Goal: Task Accomplishment & Management: Manage account settings

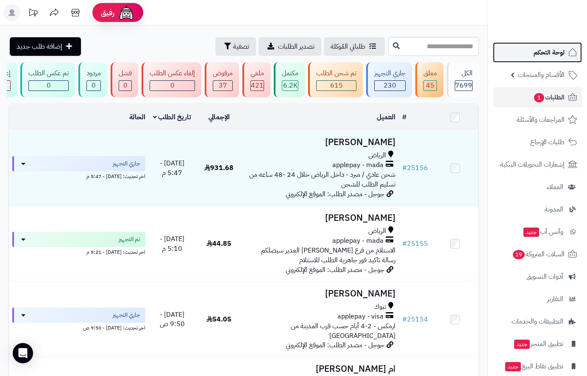
click at [551, 52] on span "لوحة التحكم" at bounding box center [548, 53] width 31 height 12
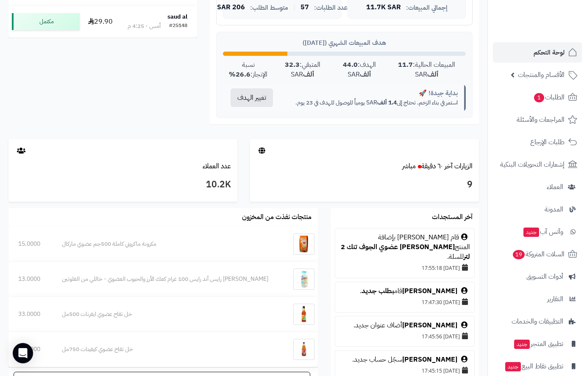
scroll to position [42, 0]
click at [561, 97] on span "الطلبات 1" at bounding box center [548, 97] width 31 height 12
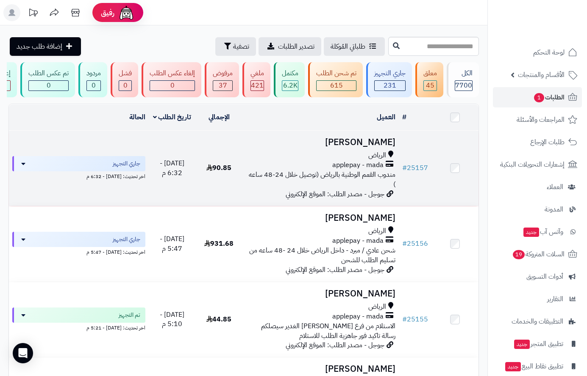
click at [368, 147] on h3 "ابو احمد الصيعري" at bounding box center [320, 143] width 149 height 10
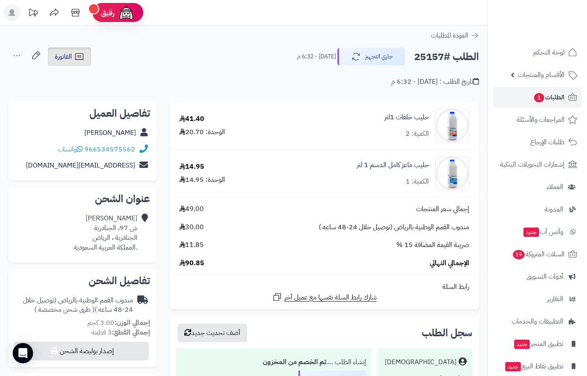
click at [74, 58] on link "الفاتورة" at bounding box center [69, 56] width 43 height 19
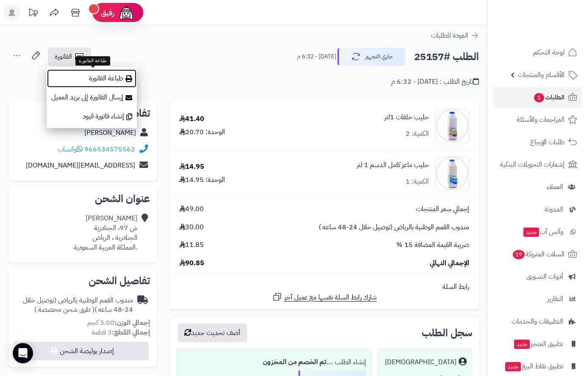
click at [111, 76] on link "طباعة الفاتورة" at bounding box center [92, 78] width 90 height 19
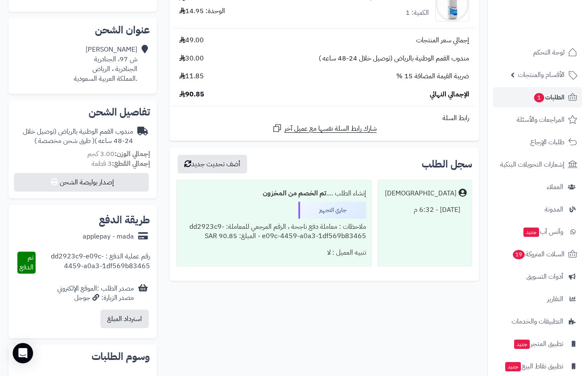
scroll to position [169, 0]
